Goal: Task Accomplishment & Management: Use online tool/utility

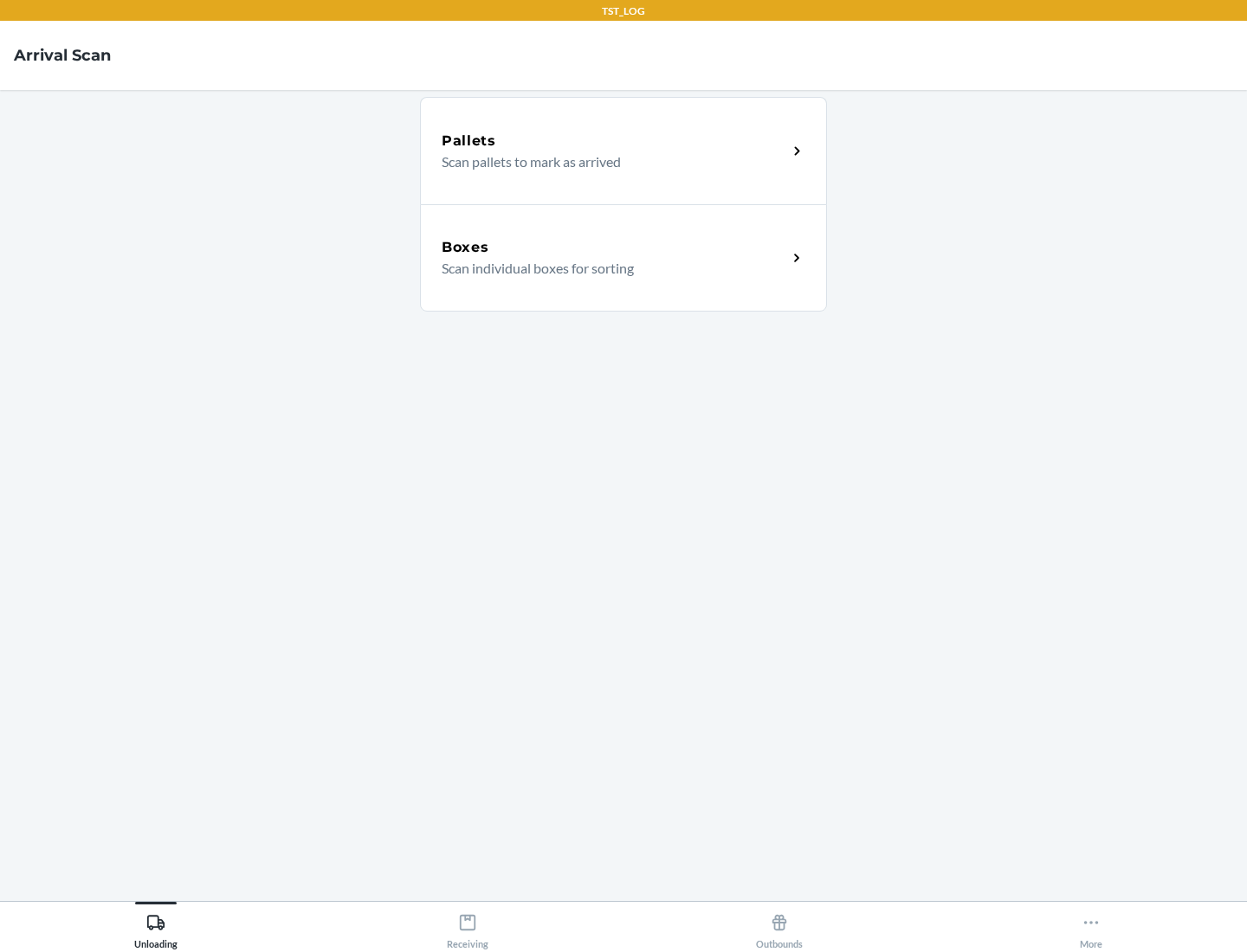
click at [614, 248] on div "Boxes" at bounding box center [614, 248] width 346 height 21
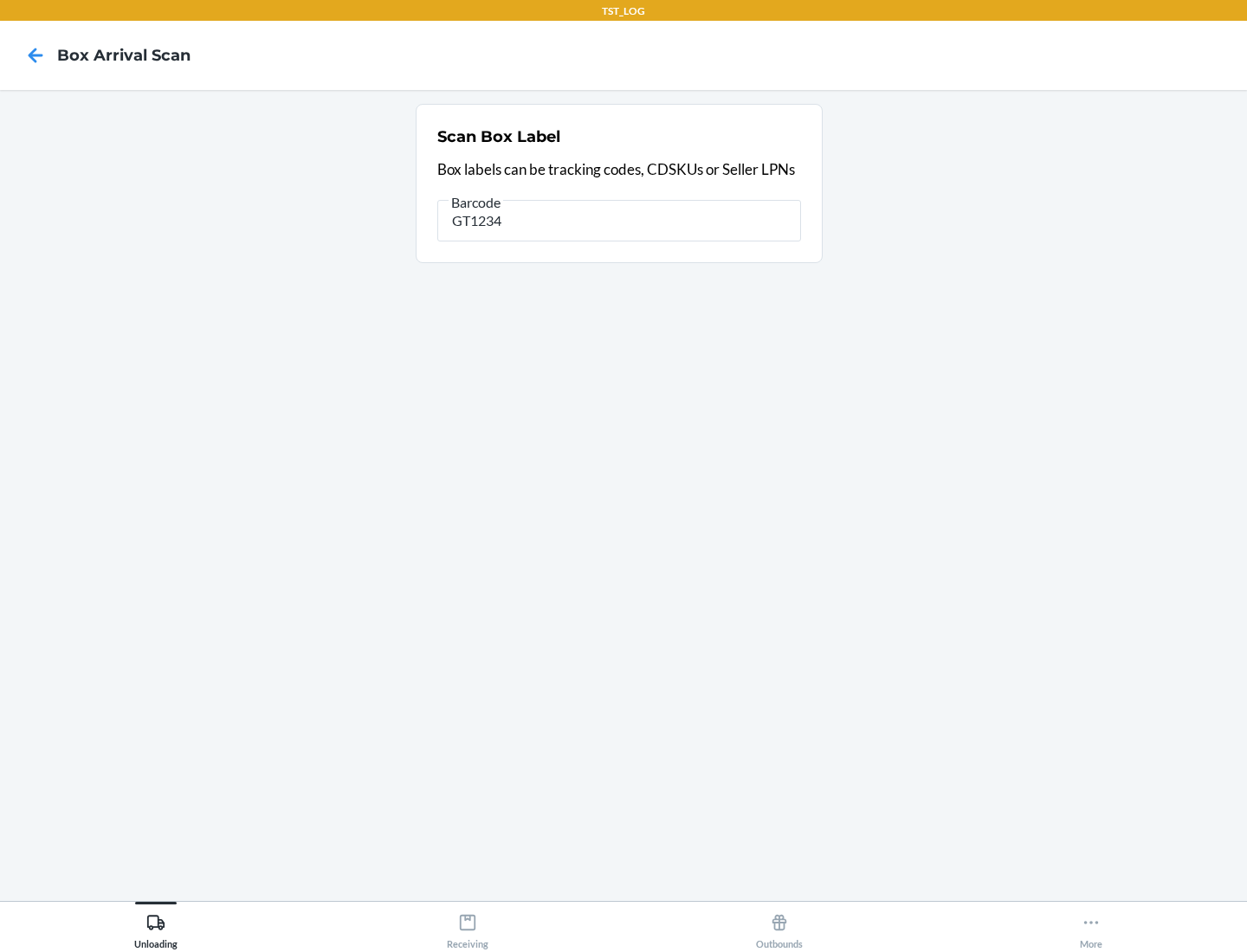
type input "GT1234"
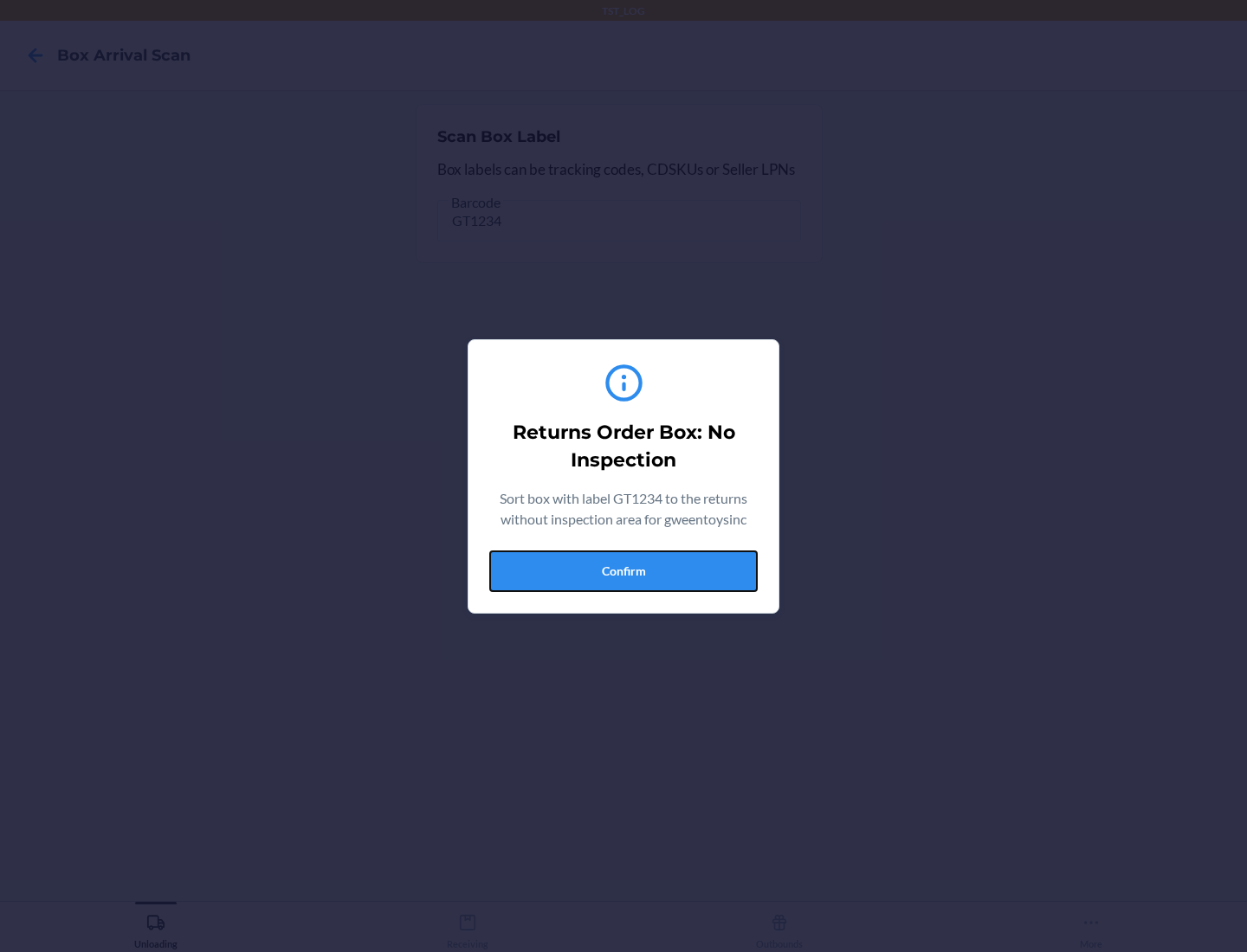
click at [623, 570] on button "Confirm" at bounding box center [623, 571] width 269 height 42
